Goal: Transaction & Acquisition: Book appointment/travel/reservation

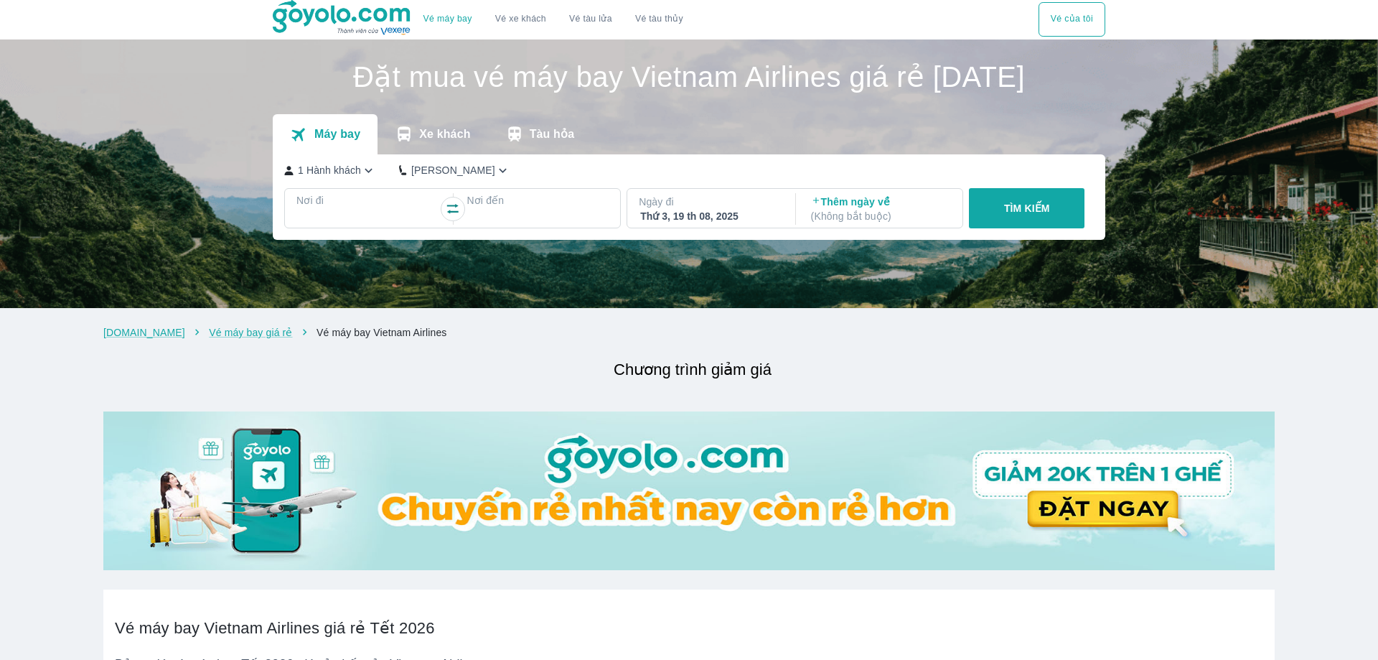
click at [362, 207] on p "Nơi đi" at bounding box center [367, 200] width 142 height 14
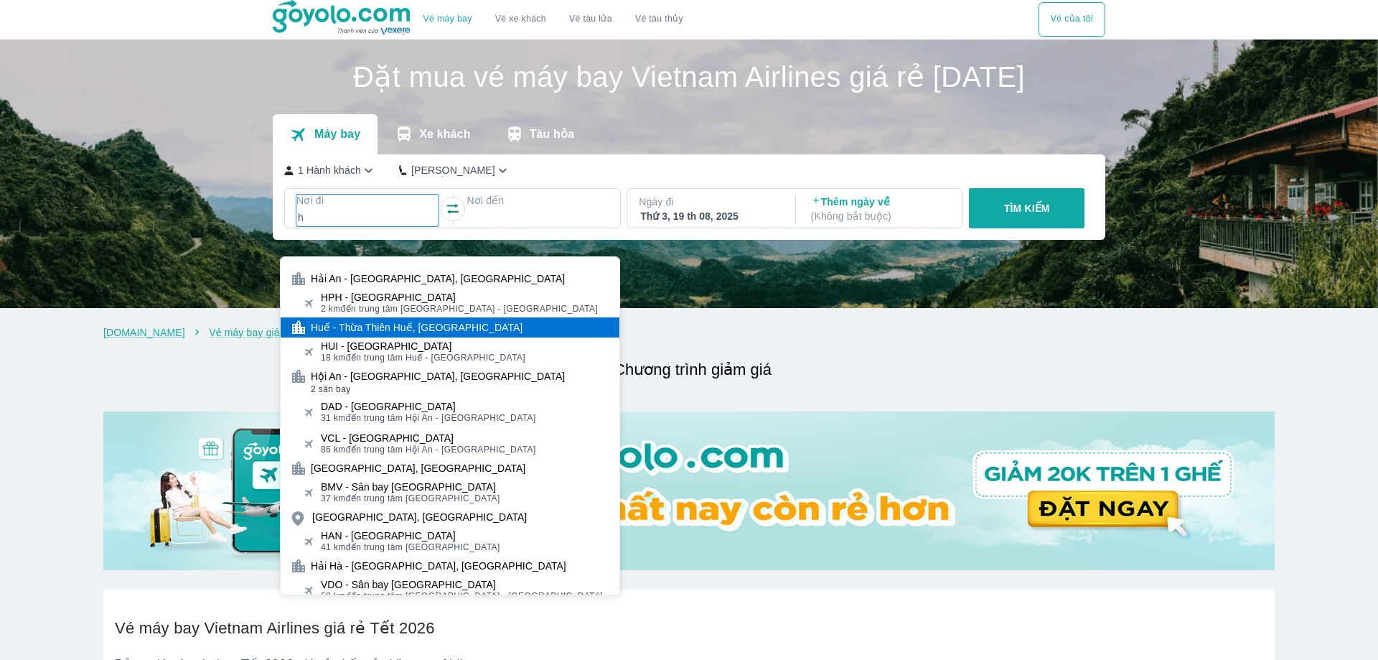
type input "h"
click at [347, 329] on div "Huế - Thừa Thiên Huế, [GEOGRAPHIC_DATA]" at bounding box center [417, 327] width 212 height 14
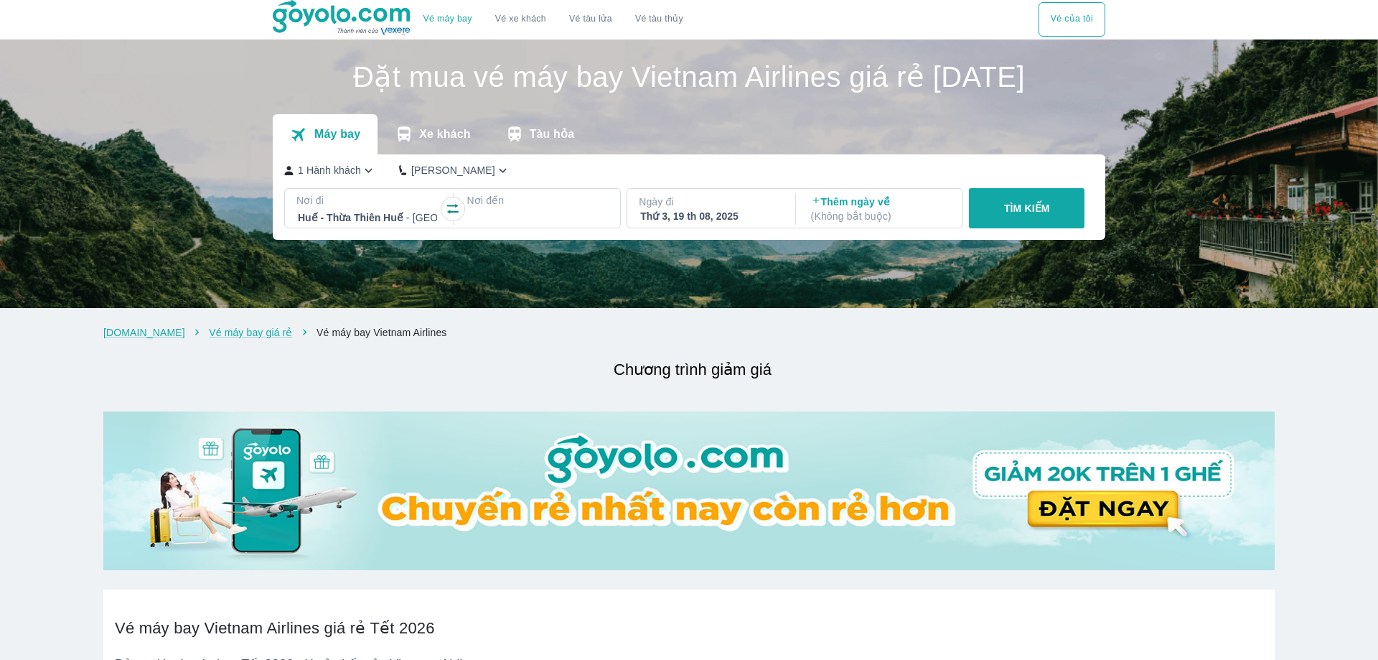
click at [510, 226] on div at bounding box center [537, 217] width 139 height 17
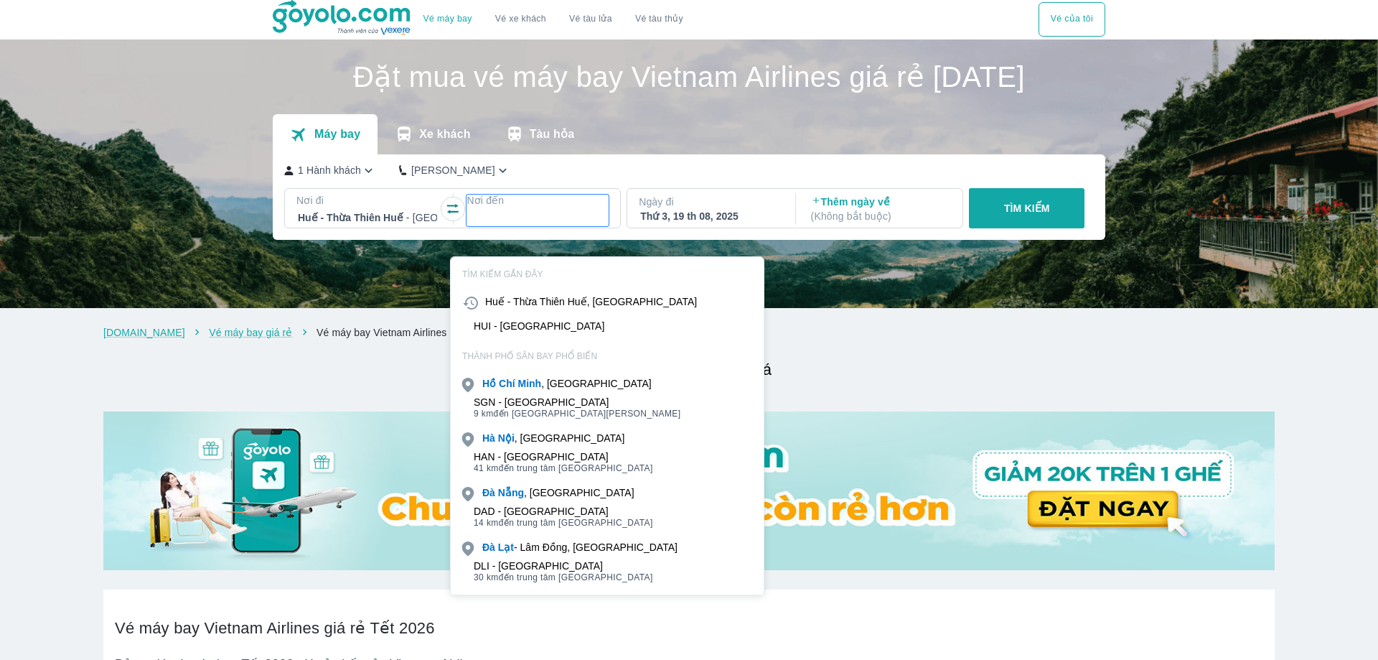
click at [555, 393] on div "SGN - [GEOGRAPHIC_DATA] 9 km đến trung tâm [GEOGRAPHIC_DATA]" at bounding box center [607, 407] width 313 height 29
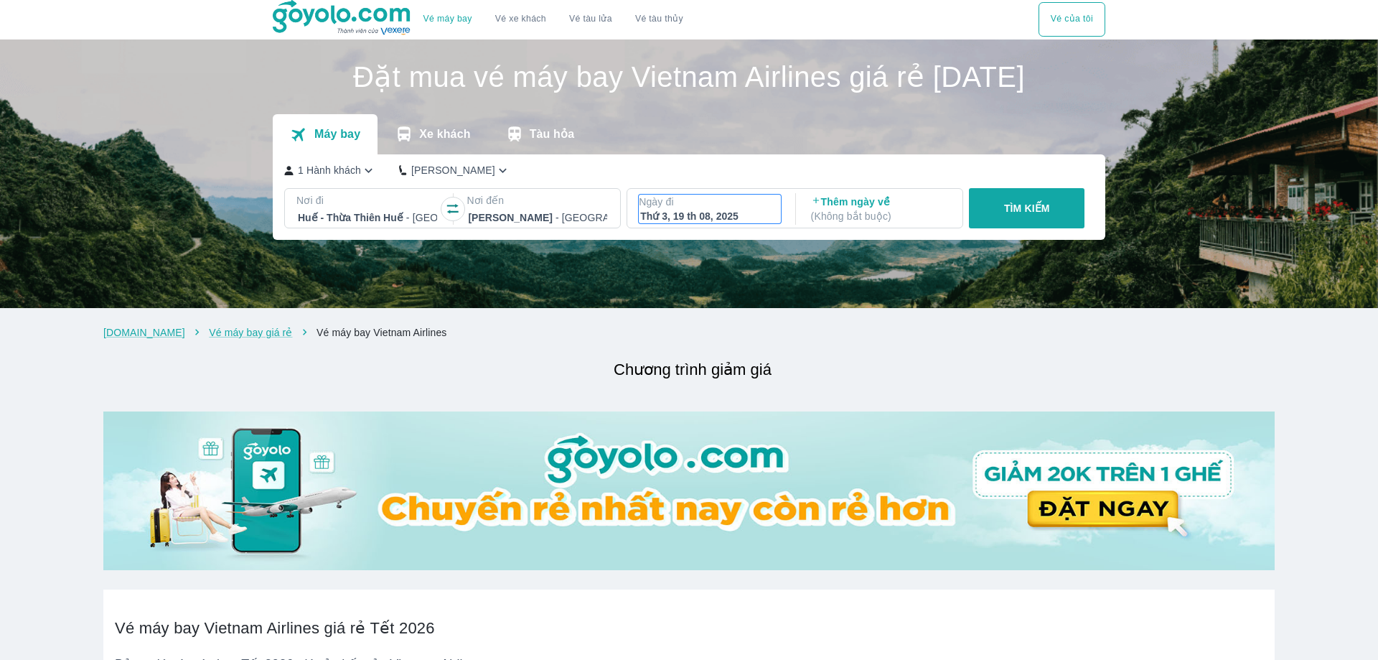
click at [718, 223] on div "Thứ 3, 19 th 08, 2025" at bounding box center [709, 216] width 139 height 14
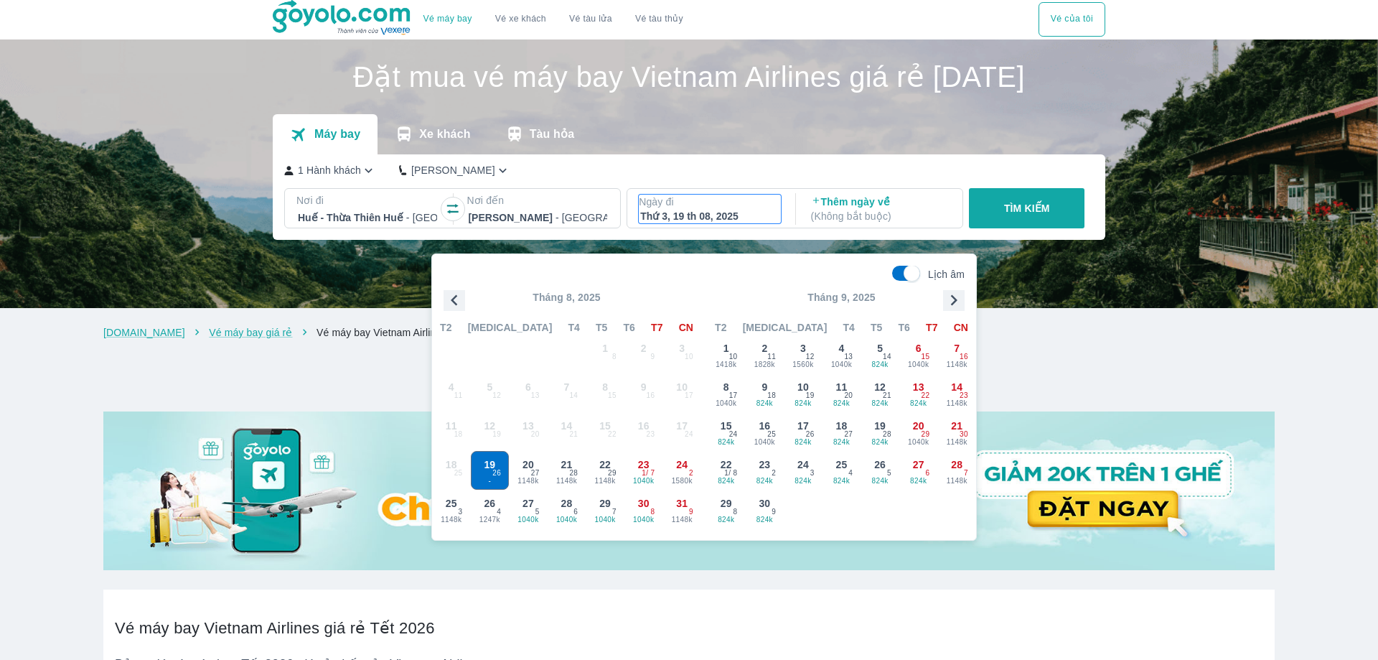
click at [948, 295] on icon "button" at bounding box center [954, 300] width 22 height 22
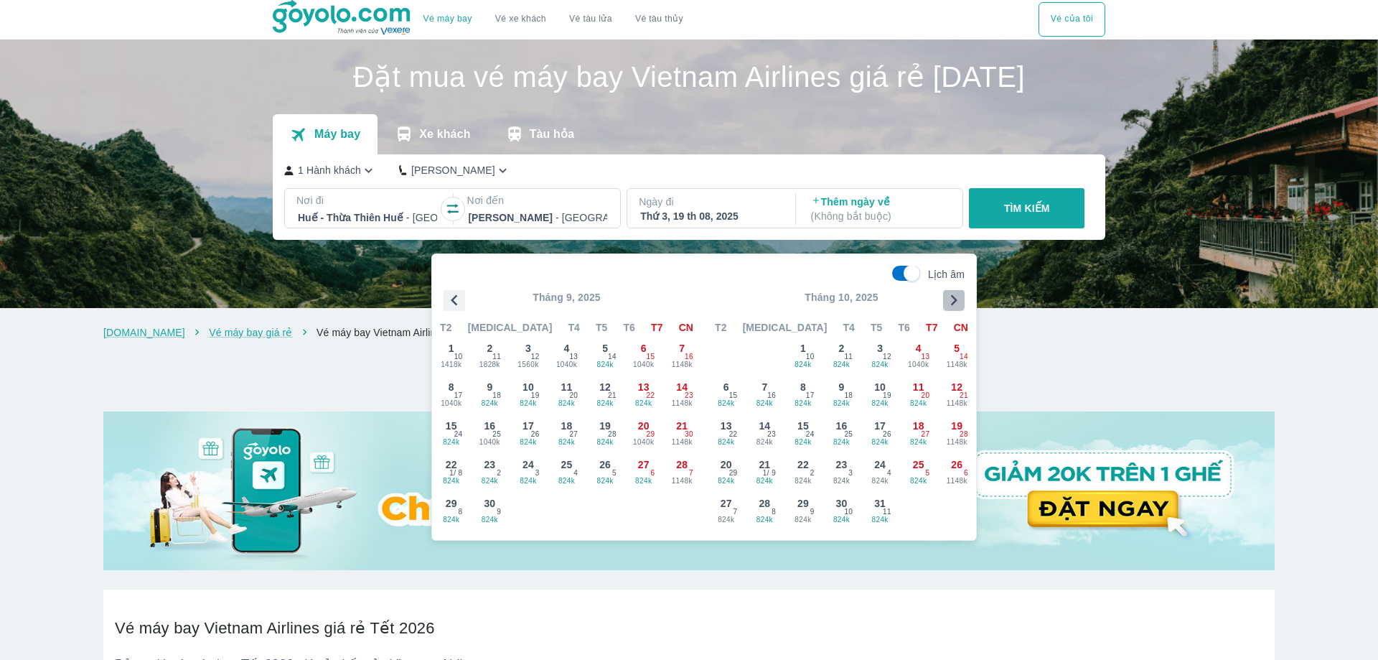
click at [948, 295] on icon "button" at bounding box center [954, 300] width 22 height 22
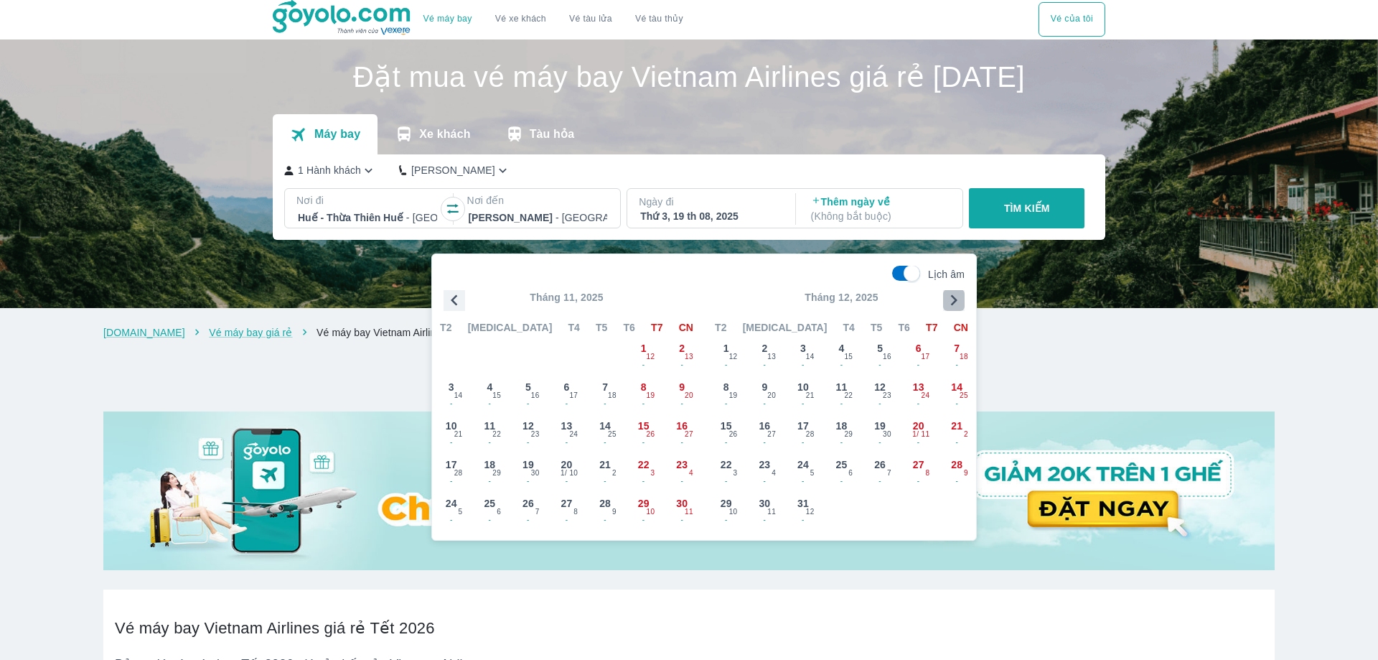
click at [949, 295] on icon "button" at bounding box center [954, 300] width 22 height 22
click at [957, 291] on icon "button" at bounding box center [954, 300] width 22 height 22
click at [921, 471] on span "21" at bounding box center [918, 464] width 11 height 14
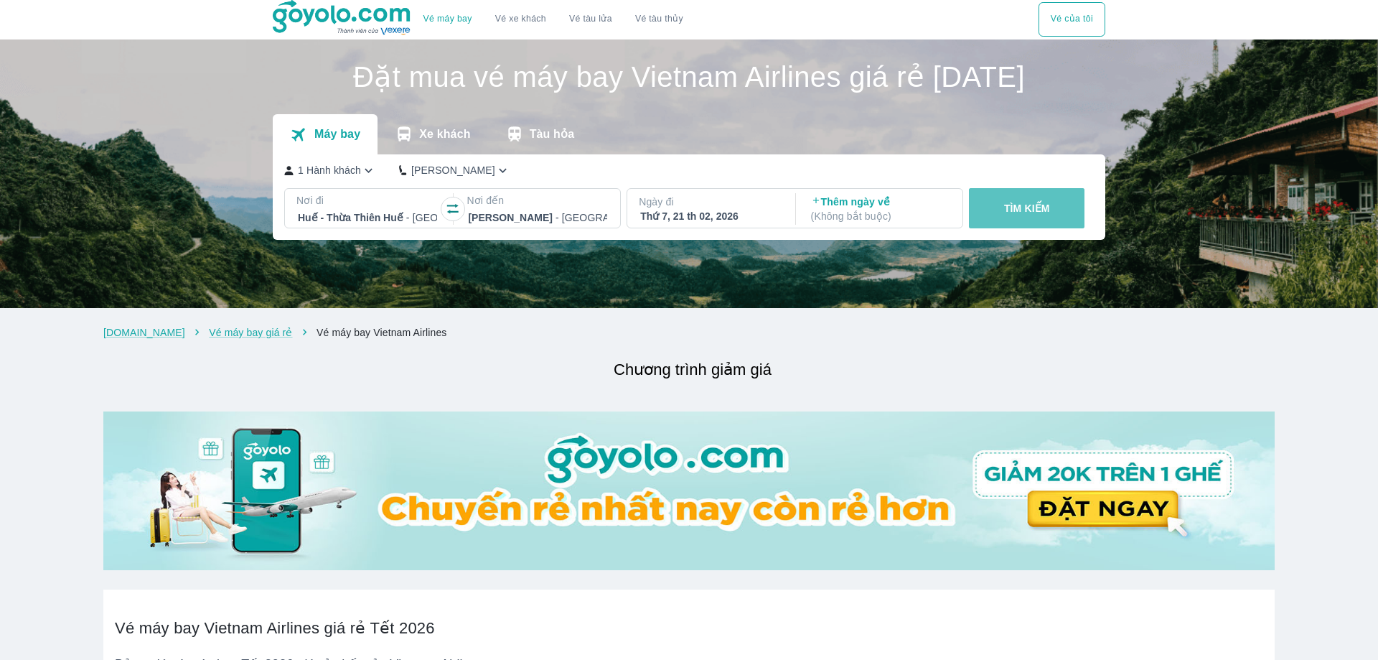
click at [1033, 215] on p "TÌM KIẾM" at bounding box center [1027, 208] width 46 height 14
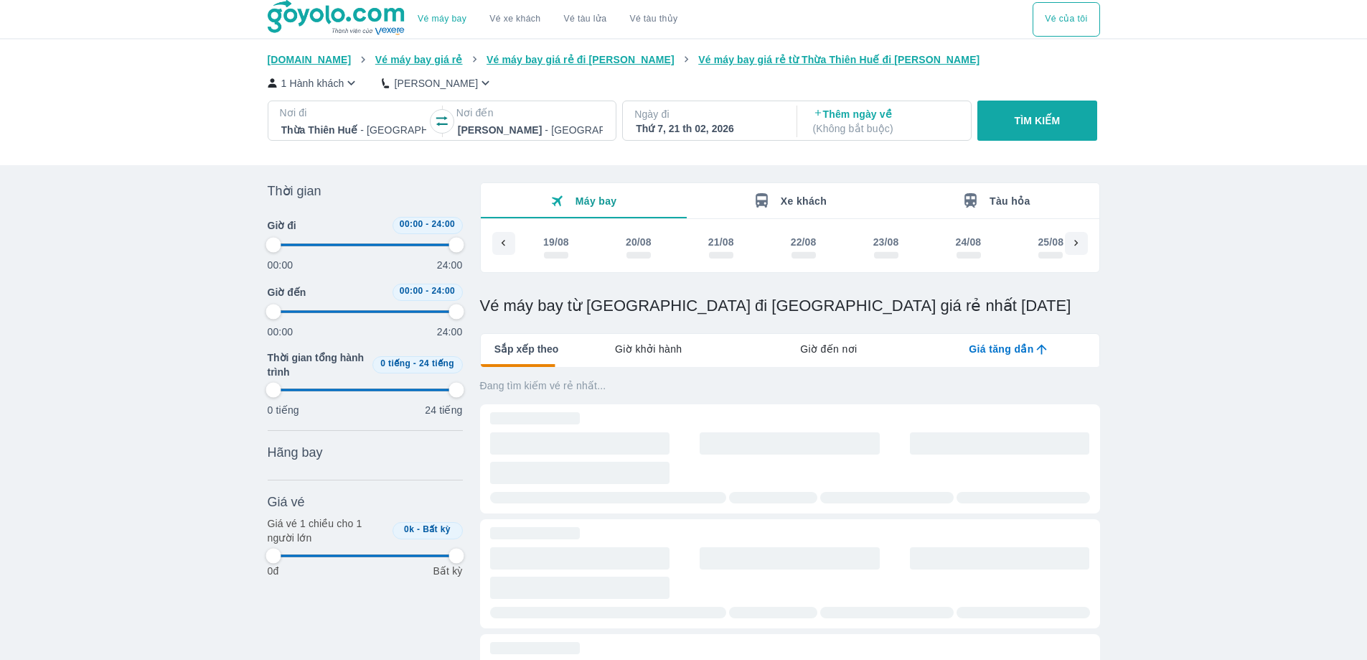
scroll to position [0, 15336]
type input "97.9166666666667"
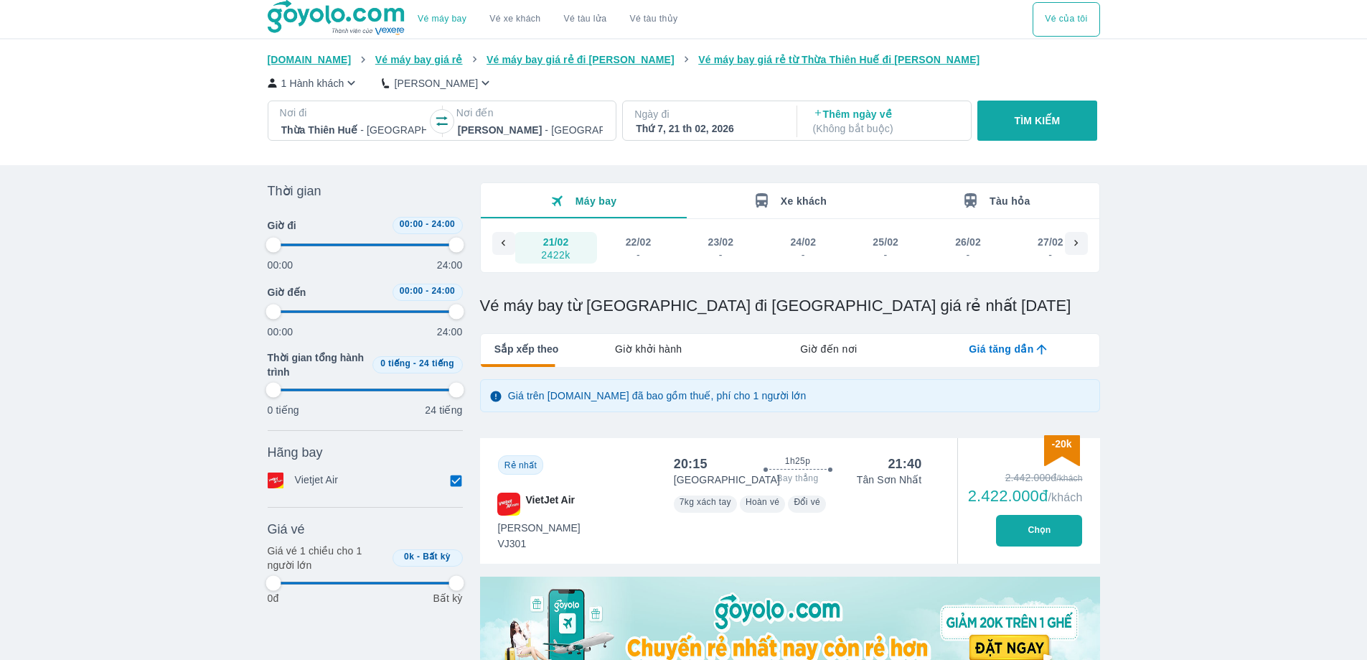
type input "97.9166666666667"
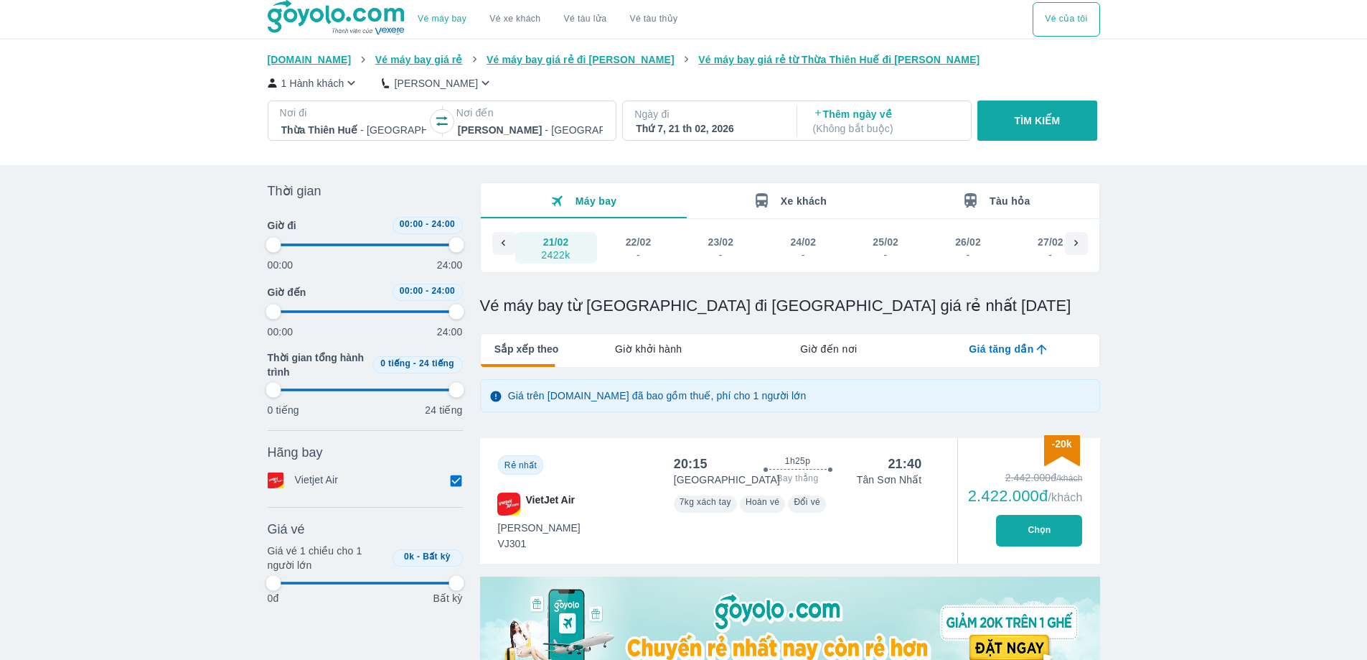
type input "97.9166666666667"
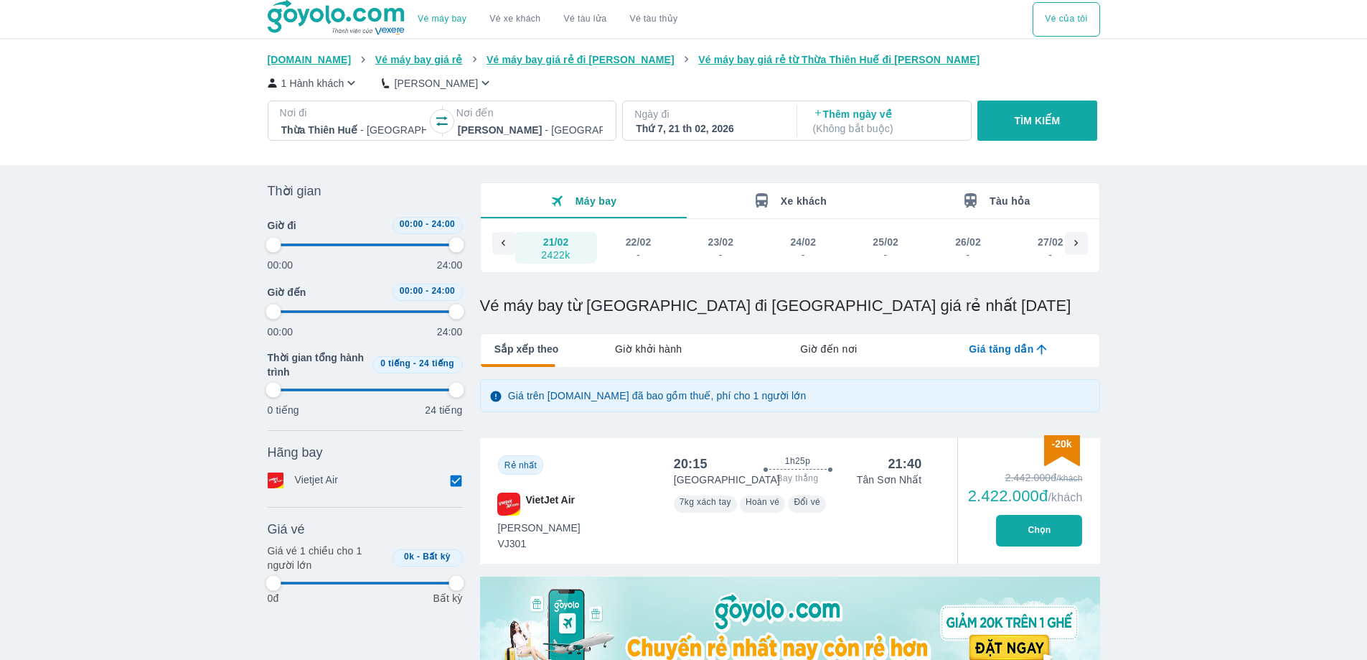
type input "97.9166666666667"
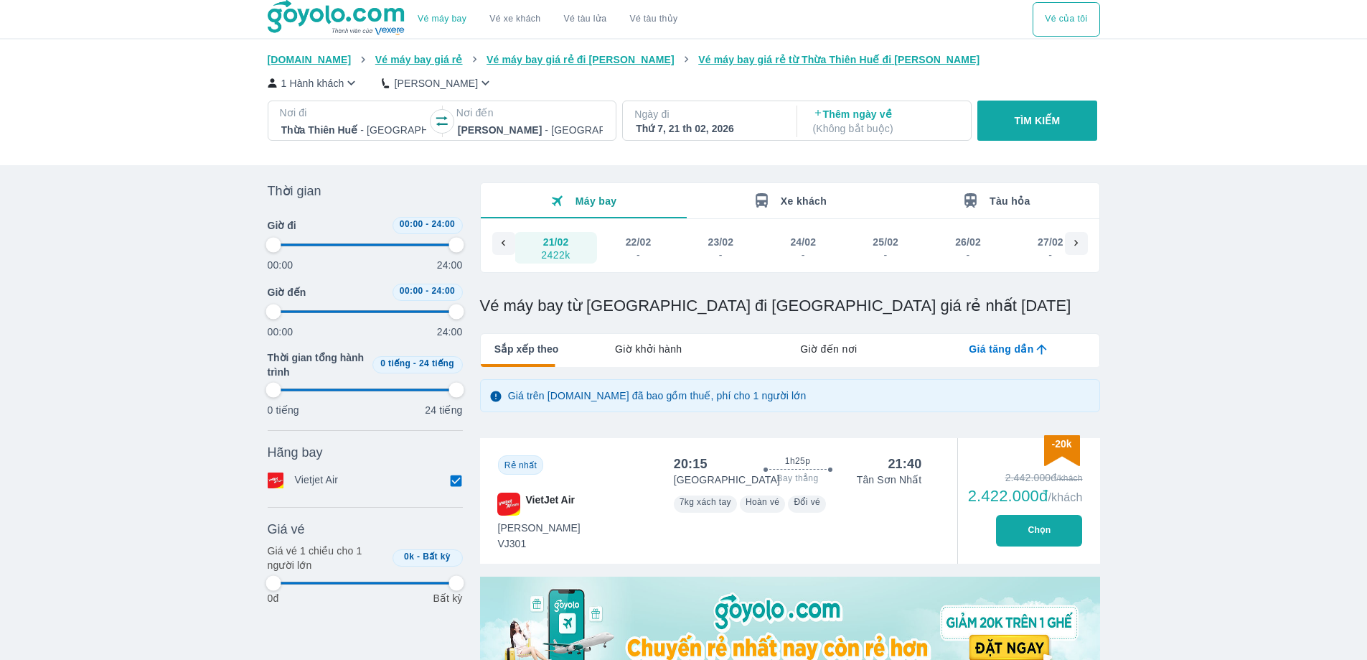
type input "97.9166666666667"
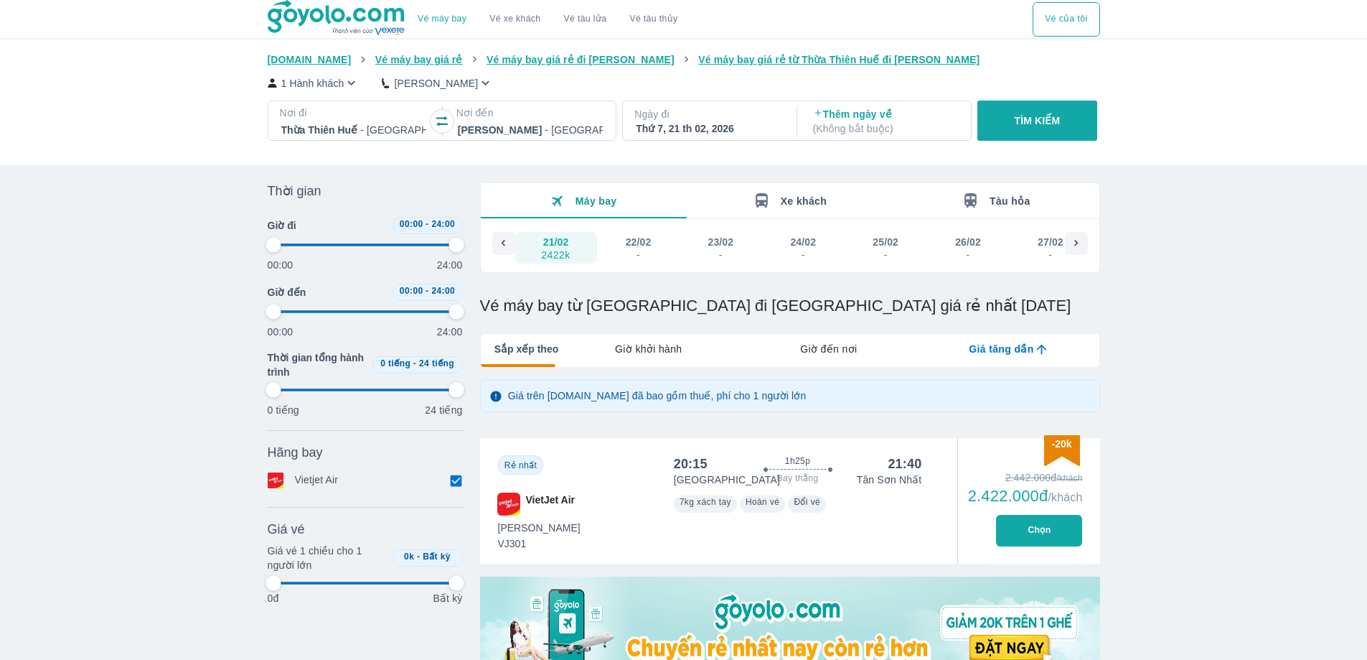
type input "97.9166666666667"
